Goal: Task Accomplishment & Management: Complete application form

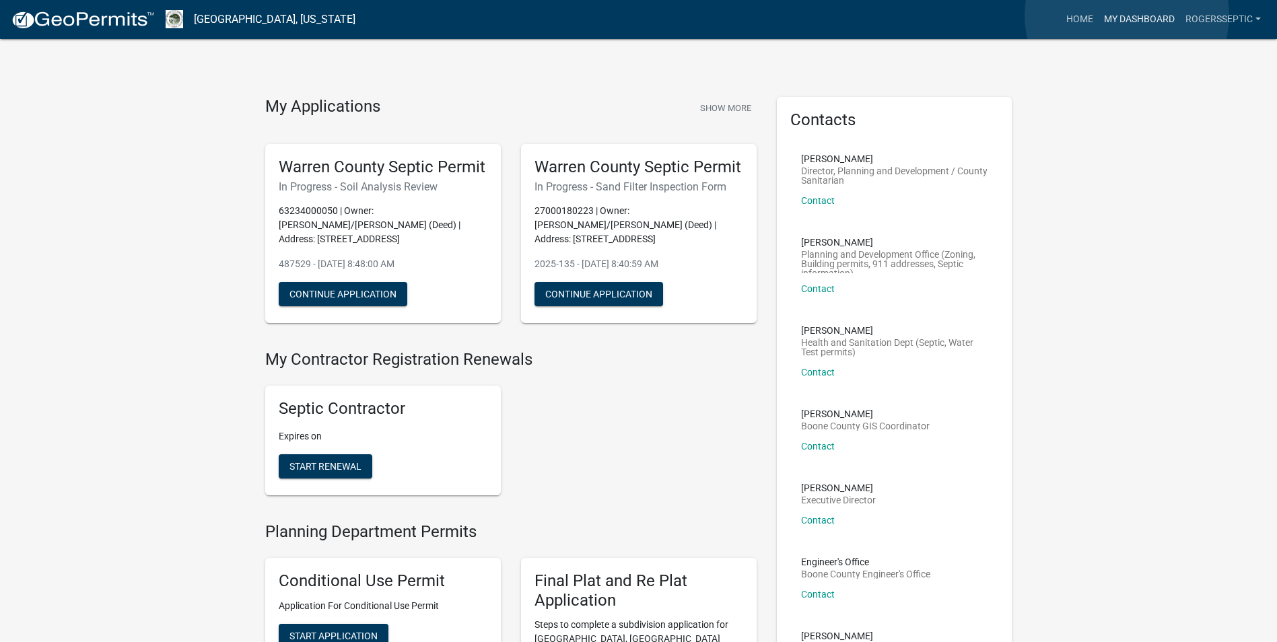
click at [1127, 15] on link "My Dashboard" at bounding box center [1139, 20] width 81 height 26
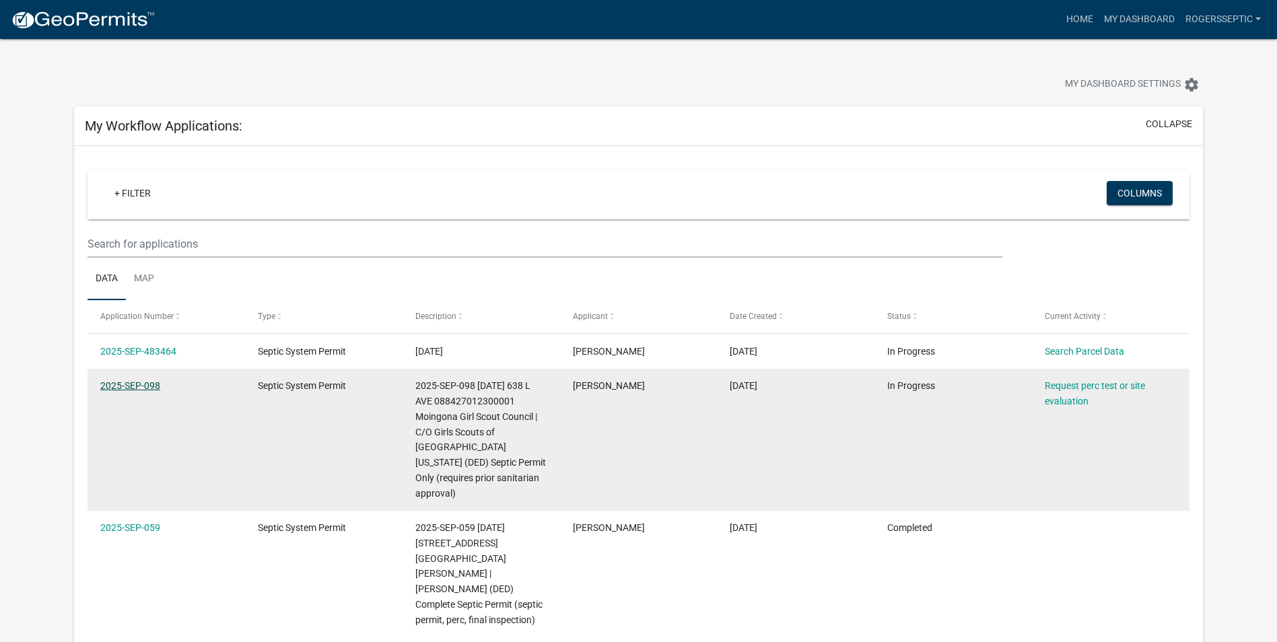
click at [147, 385] on link "2025-SEP-098" at bounding box center [130, 385] width 60 height 11
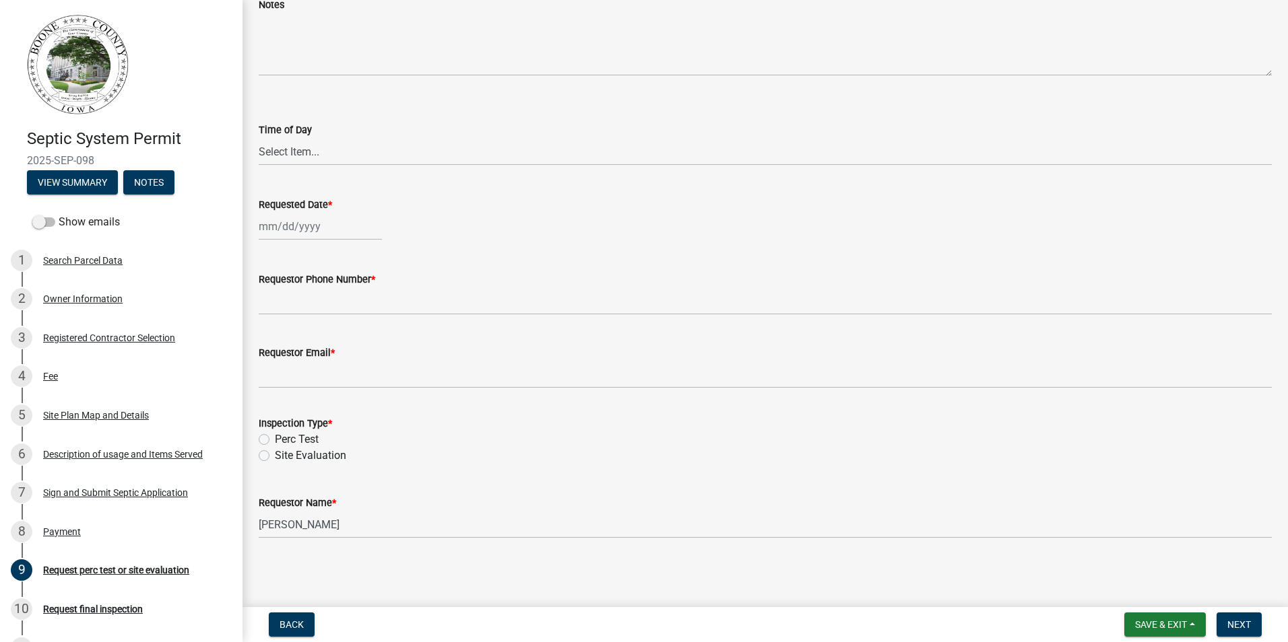
scroll to position [30, 0]
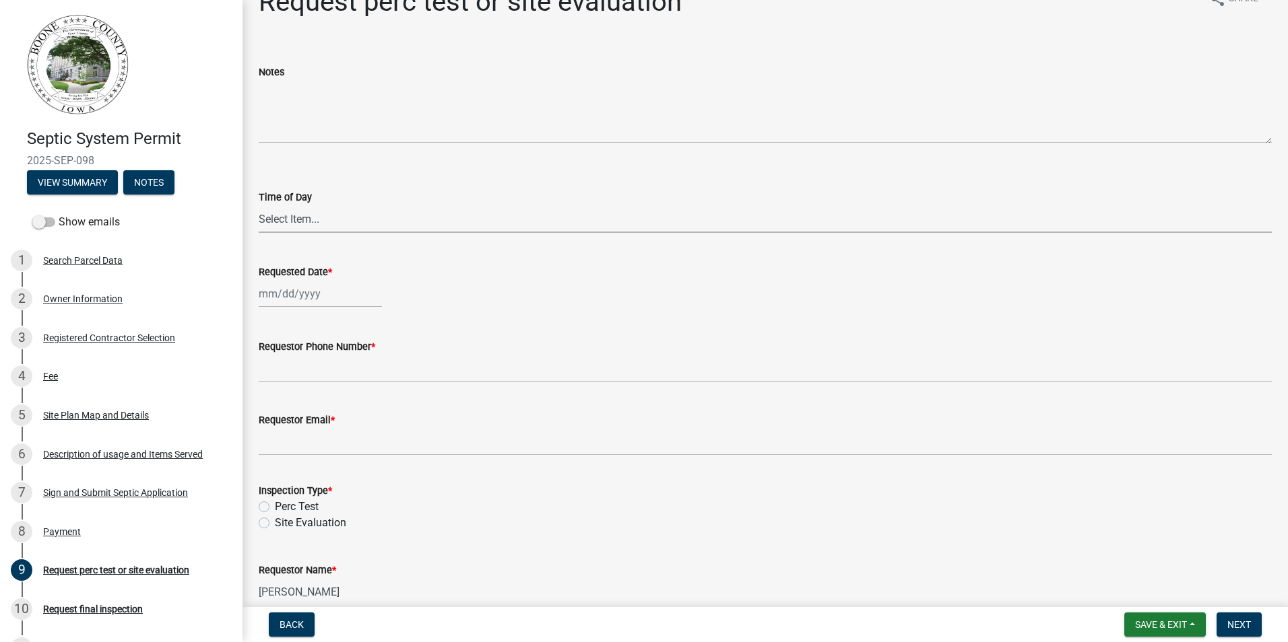
click at [280, 220] on select "Select Item... AM PM" at bounding box center [765, 219] width 1013 height 28
click at [259, 205] on select "Select Item... AM PM" at bounding box center [765, 219] width 1013 height 28
select select "2102ef2a-01d6-4a31-9cf4-906e8b722c57"
select select "10"
select select "2025"
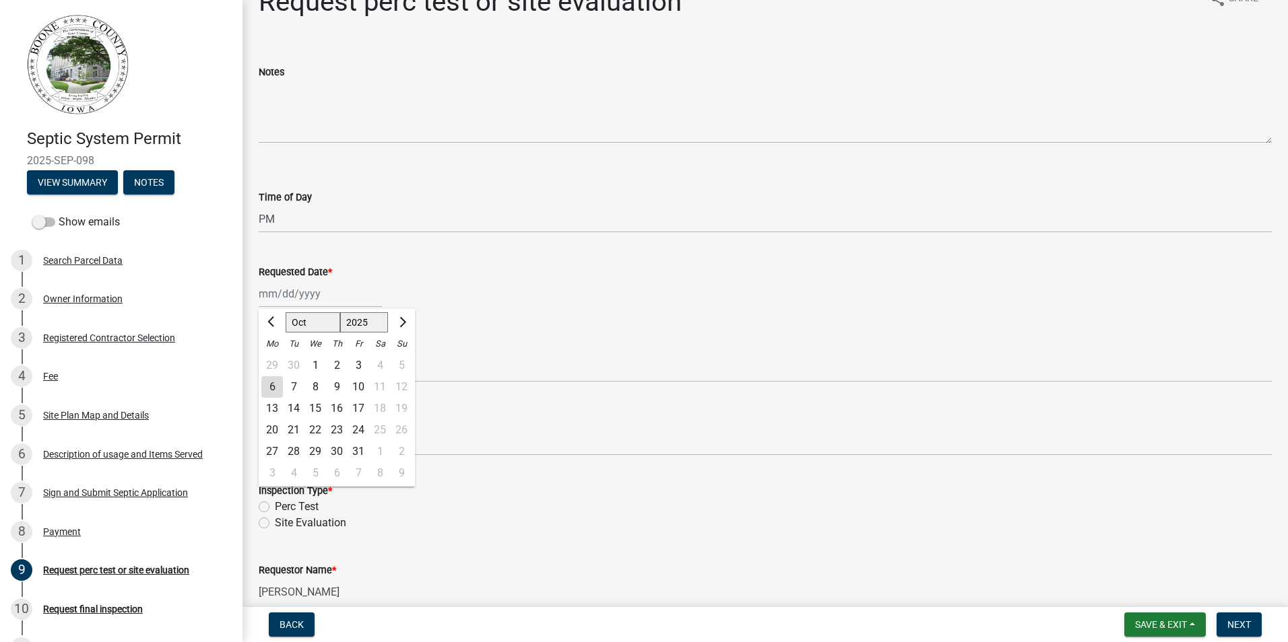
click at [298, 298] on div "[PERSON_NAME] Feb Mar Apr [PERSON_NAME][DATE] Oct Nov [DATE] 1526 1527 1528 152…" at bounding box center [320, 294] width 123 height 28
click at [315, 388] on div "8" at bounding box center [315, 387] width 22 height 22
type input "[DATE]"
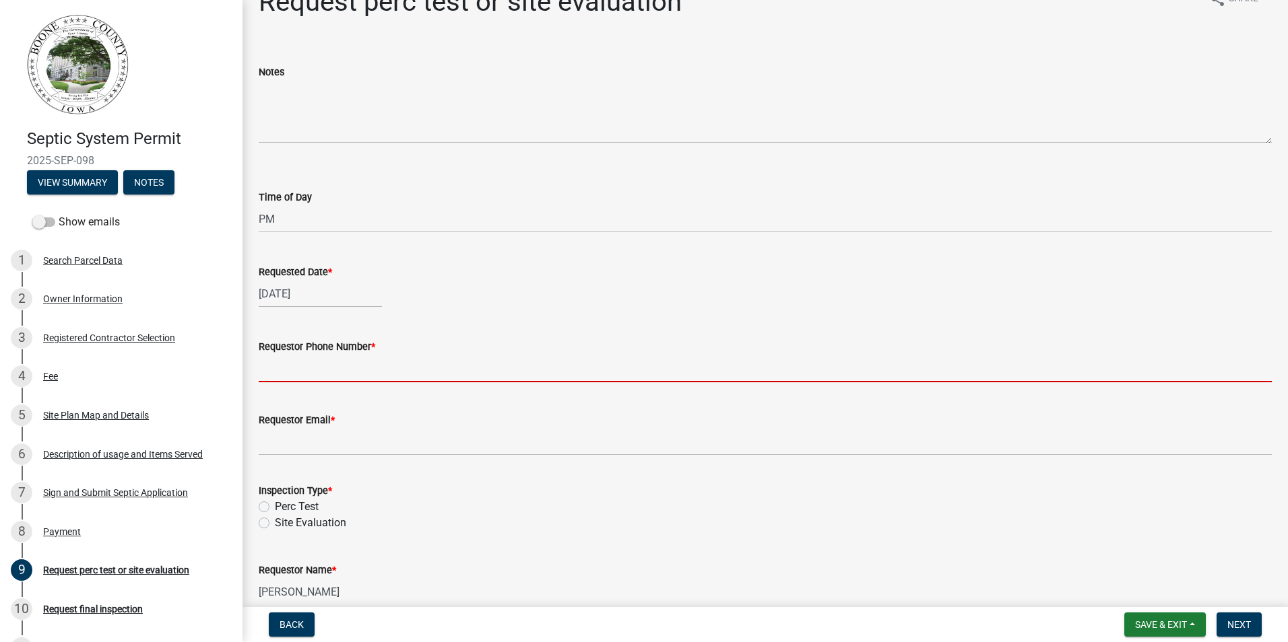
click at [289, 371] on input "Requestor Phone Number *" at bounding box center [765, 369] width 1013 height 28
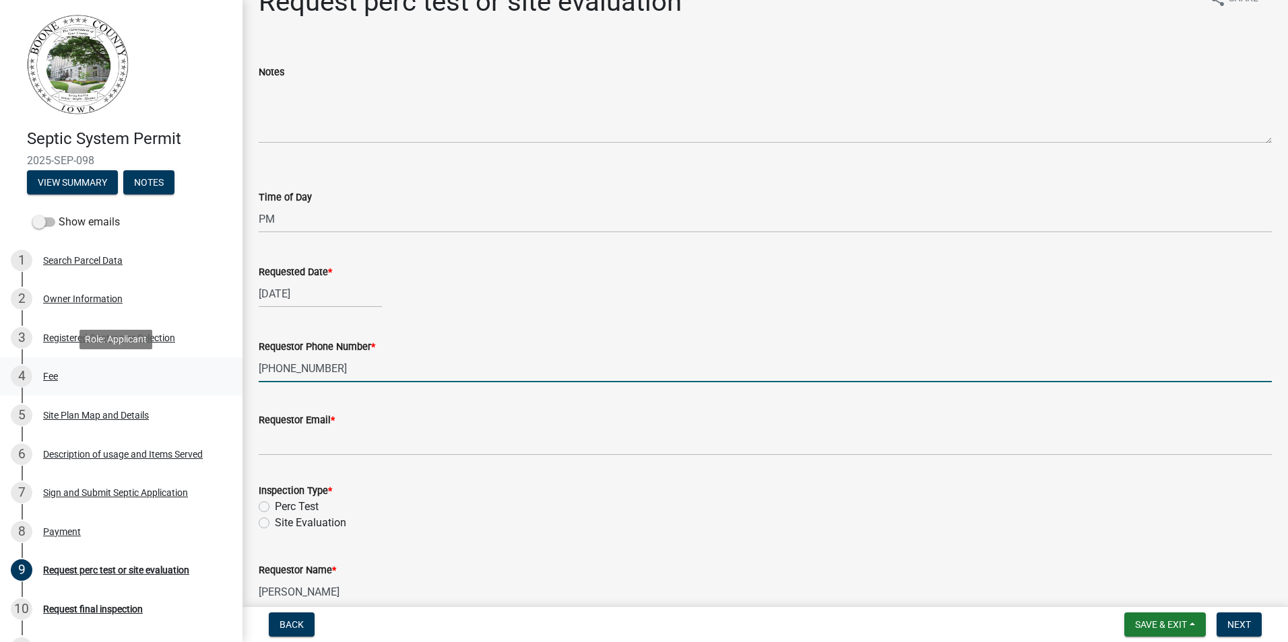
drag, startPoint x: 339, startPoint y: 368, endPoint x: 214, endPoint y: 359, distance: 124.9
click at [214, 359] on div "Septic System Permit 2025-SEP-098 View Summary Notes Show emails 1 Search Parce…" at bounding box center [644, 321] width 1288 height 642
type input "[PHONE_NUMBER]"
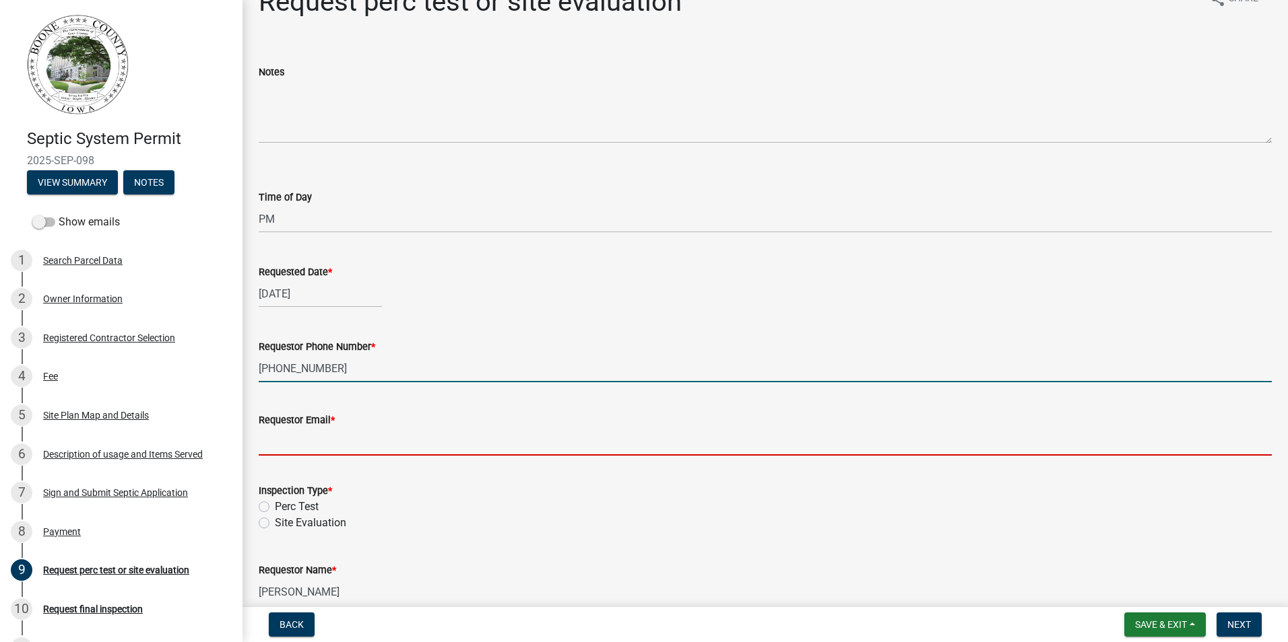
click at [279, 443] on input "Requestor Email *" at bounding box center [765, 442] width 1013 height 28
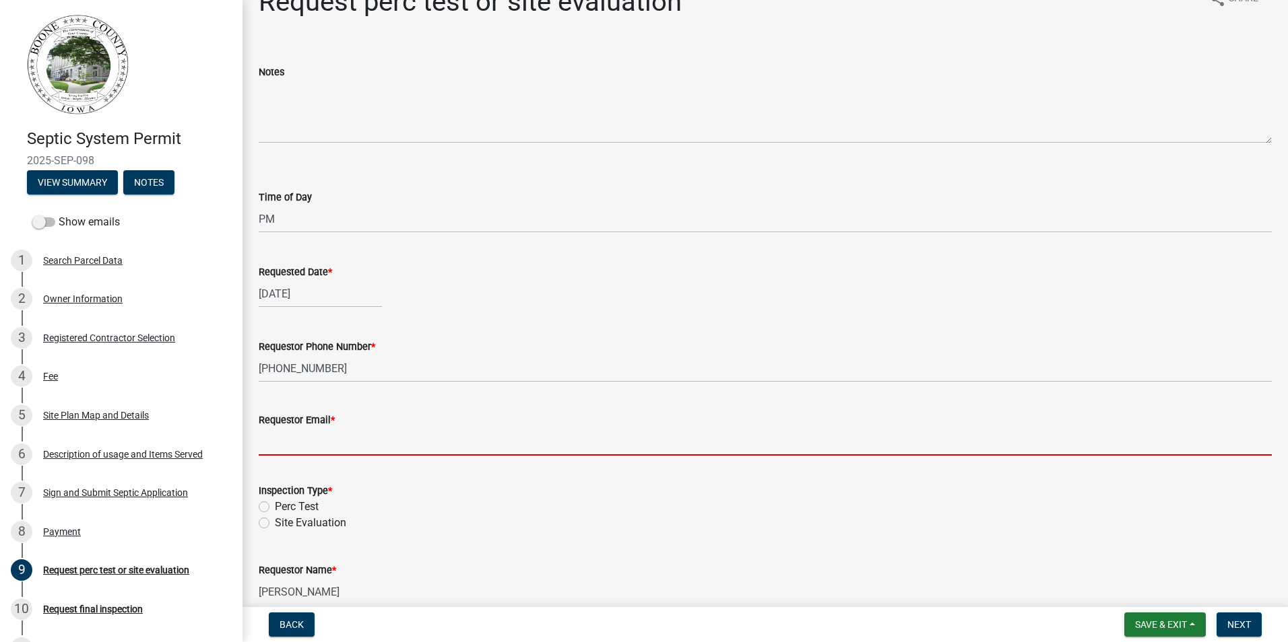
type input "[PERSON_NAME][EMAIL_ADDRESS][DOMAIN_NAME]"
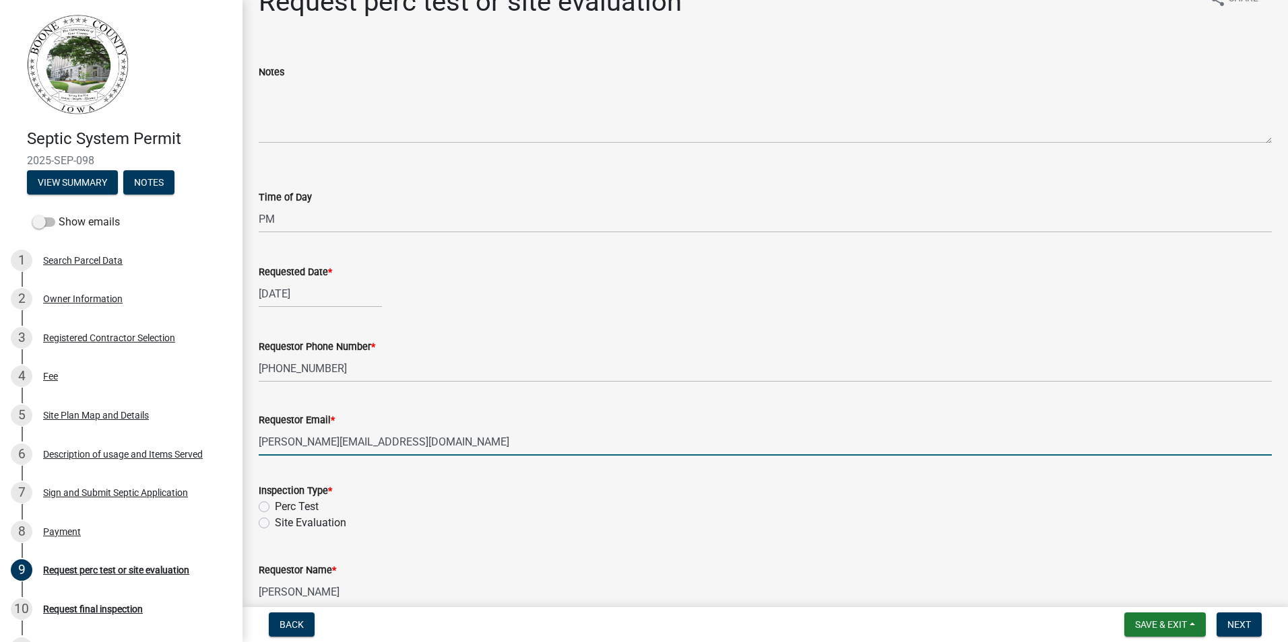
click at [275, 522] on label "Site Evaluation" at bounding box center [310, 523] width 71 height 16
click at [275, 522] on input "Site Evaluation" at bounding box center [279, 519] width 9 height 9
radio input "true"
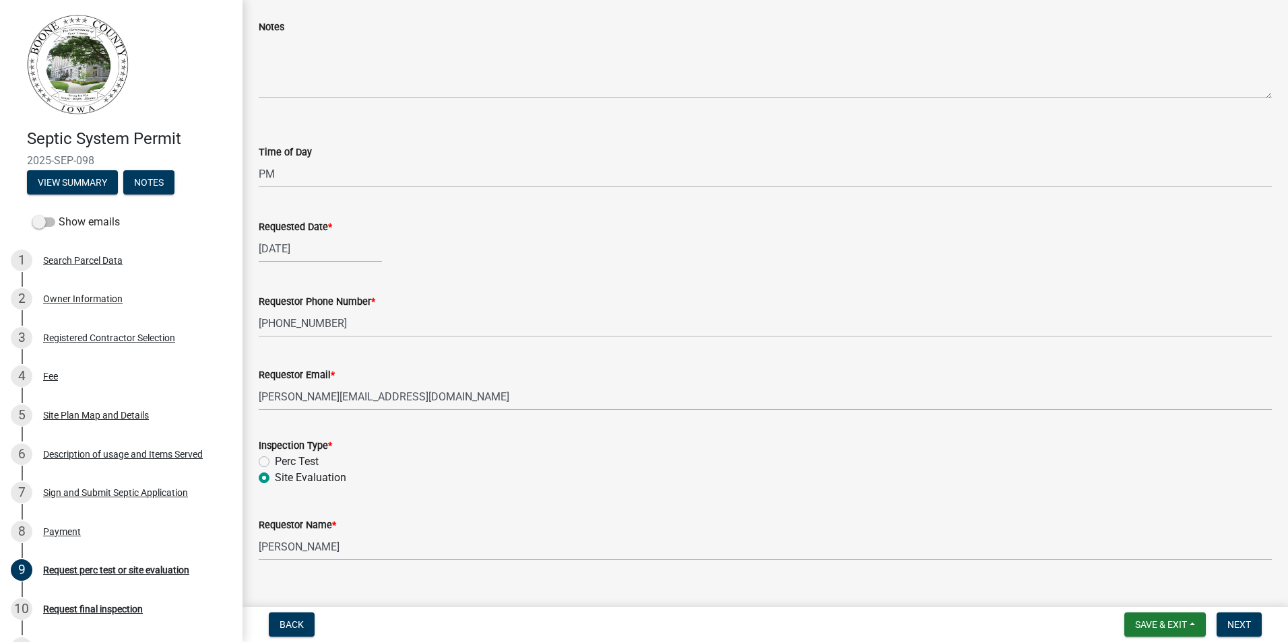
scroll to position [98, 0]
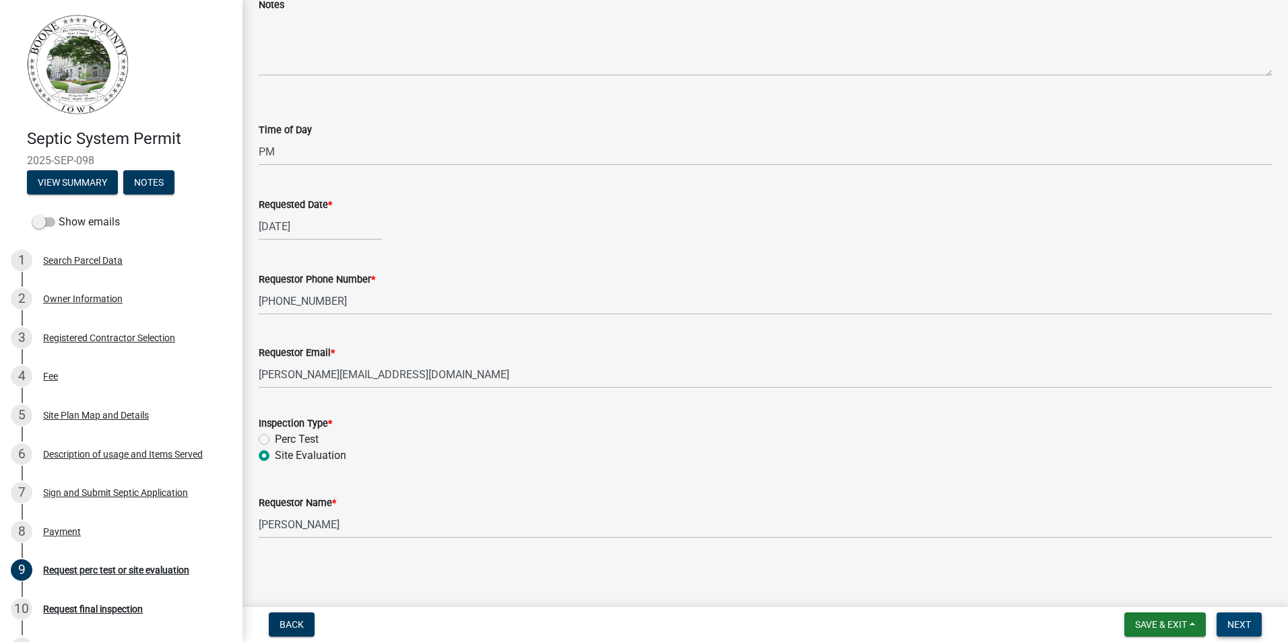
click at [1240, 622] on span "Next" at bounding box center [1239, 625] width 24 height 11
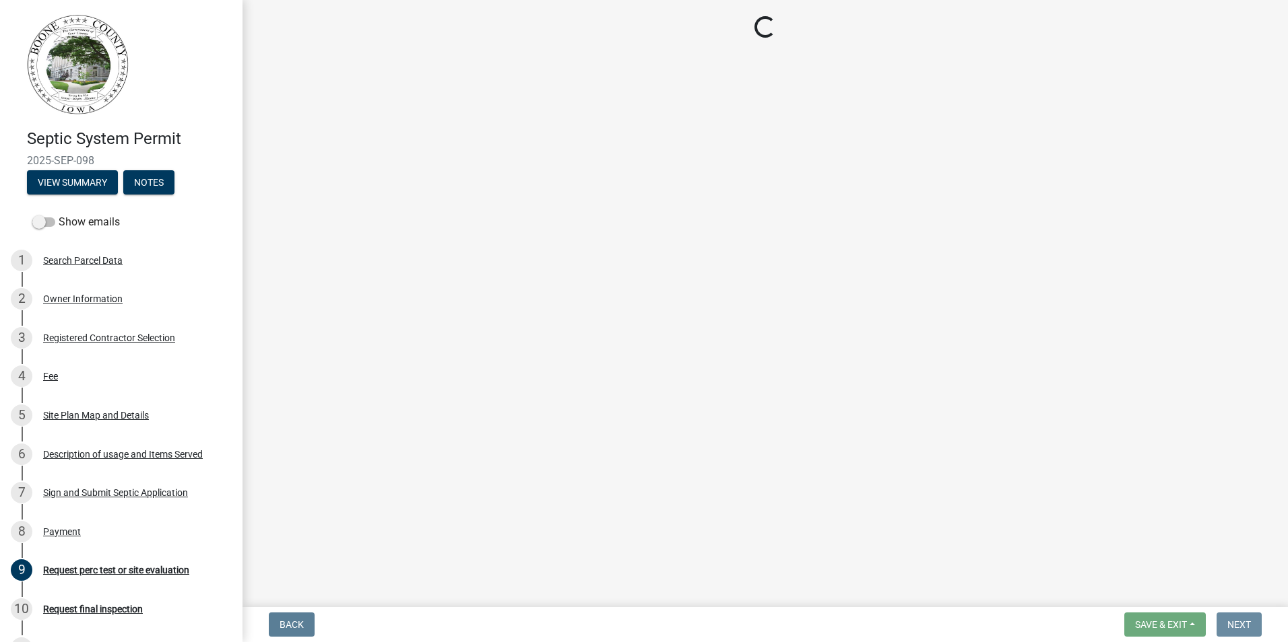
scroll to position [0, 0]
